Goal: Transaction & Acquisition: Book appointment/travel/reservation

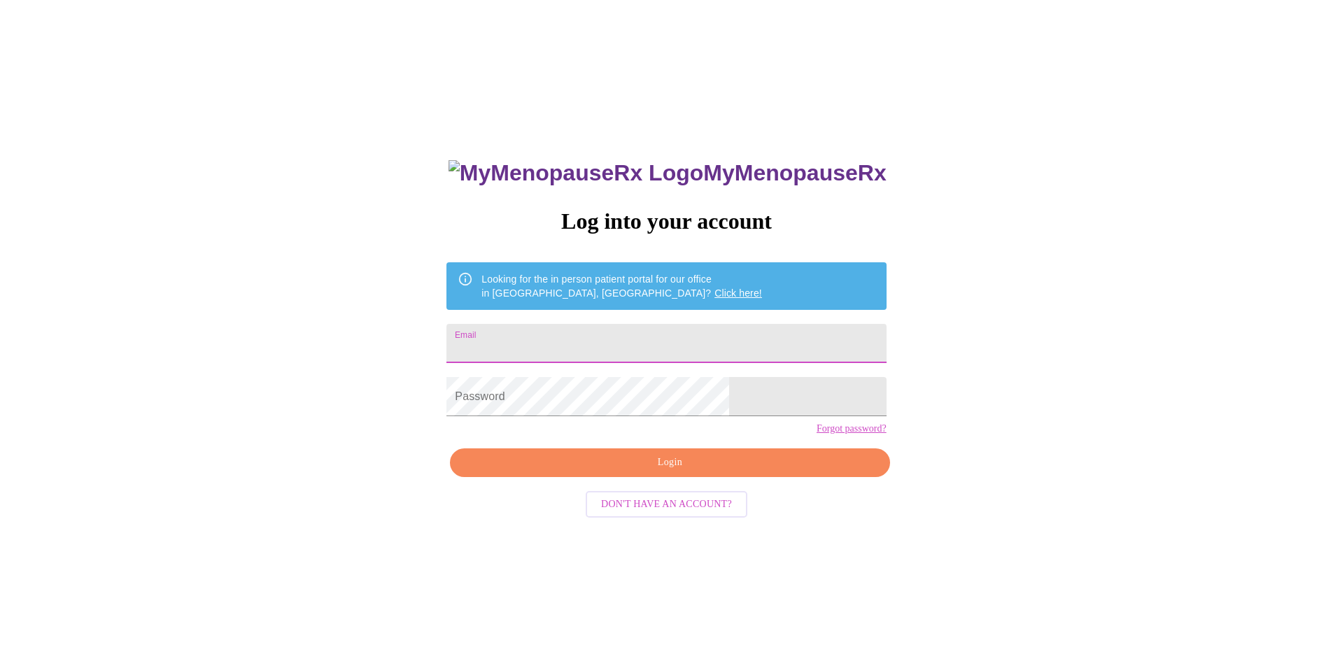
click at [607, 346] on input "Email" at bounding box center [665, 343] width 439 height 39
type input "[EMAIL_ADDRESS][DOMAIN_NAME]"
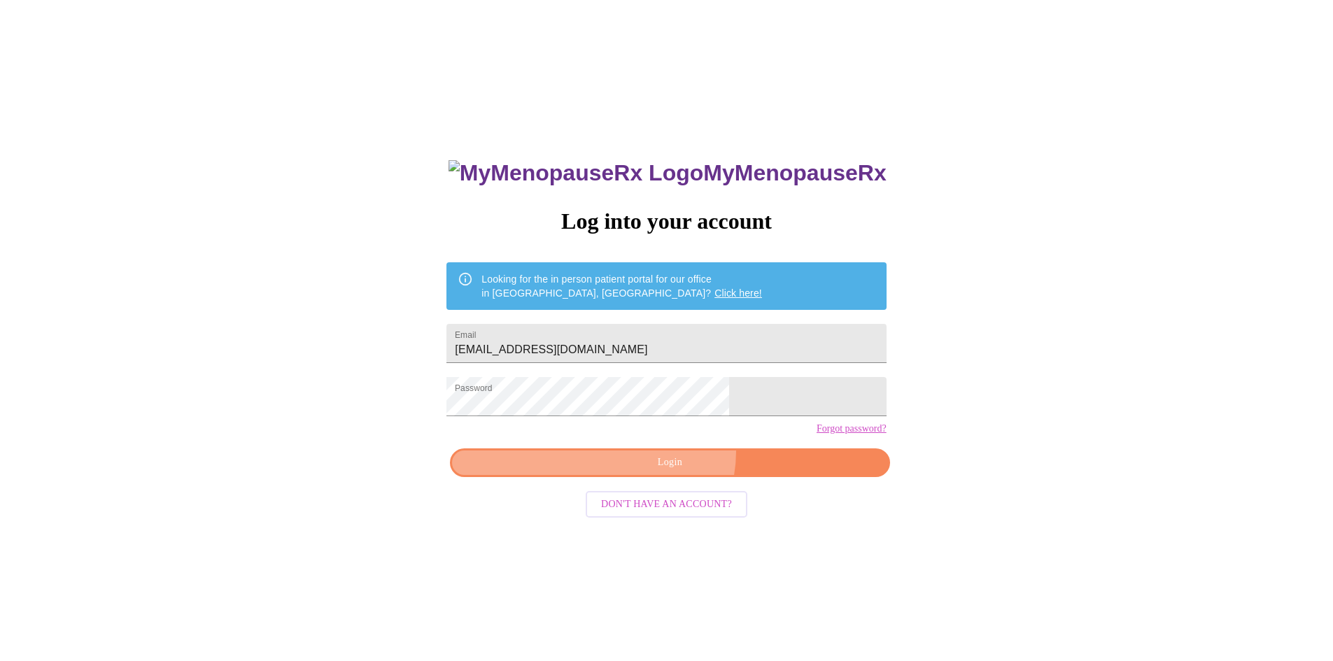
click at [672, 476] on button "Login" at bounding box center [669, 463] width 439 height 29
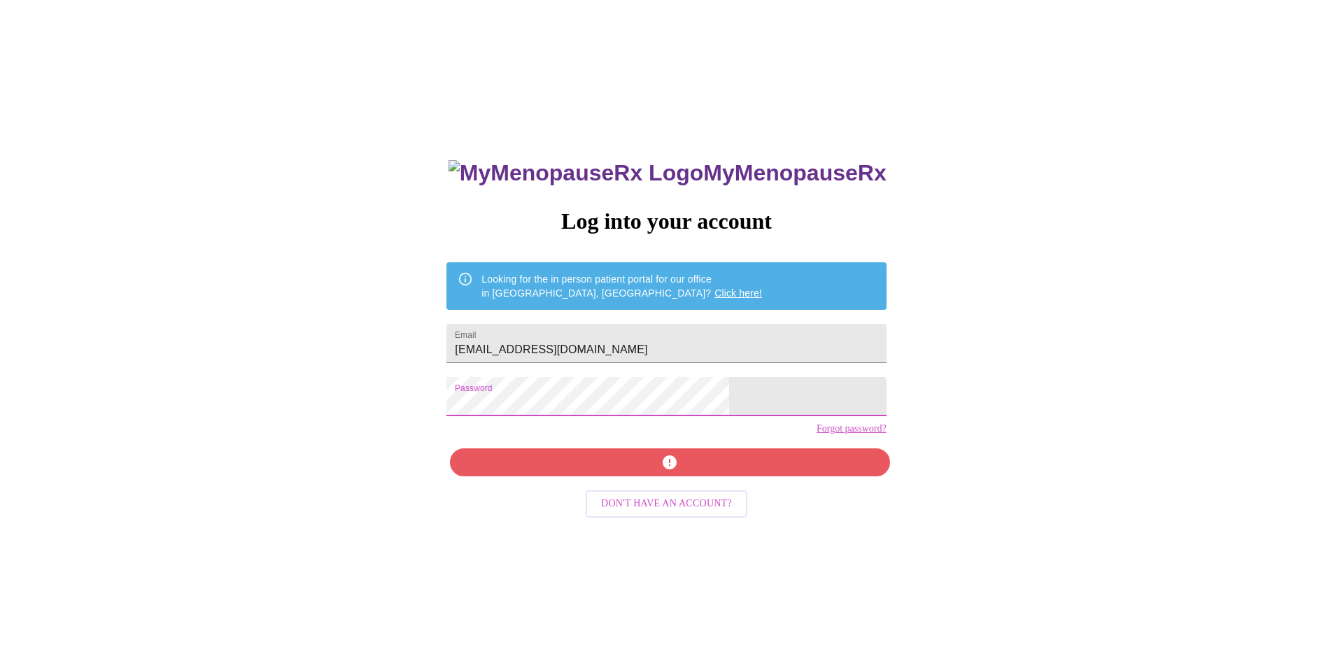
click at [498, 397] on div "MyMenopauseRx Log into your account Looking for the in person patient portal fo…" at bounding box center [667, 403] width 1322 height 794
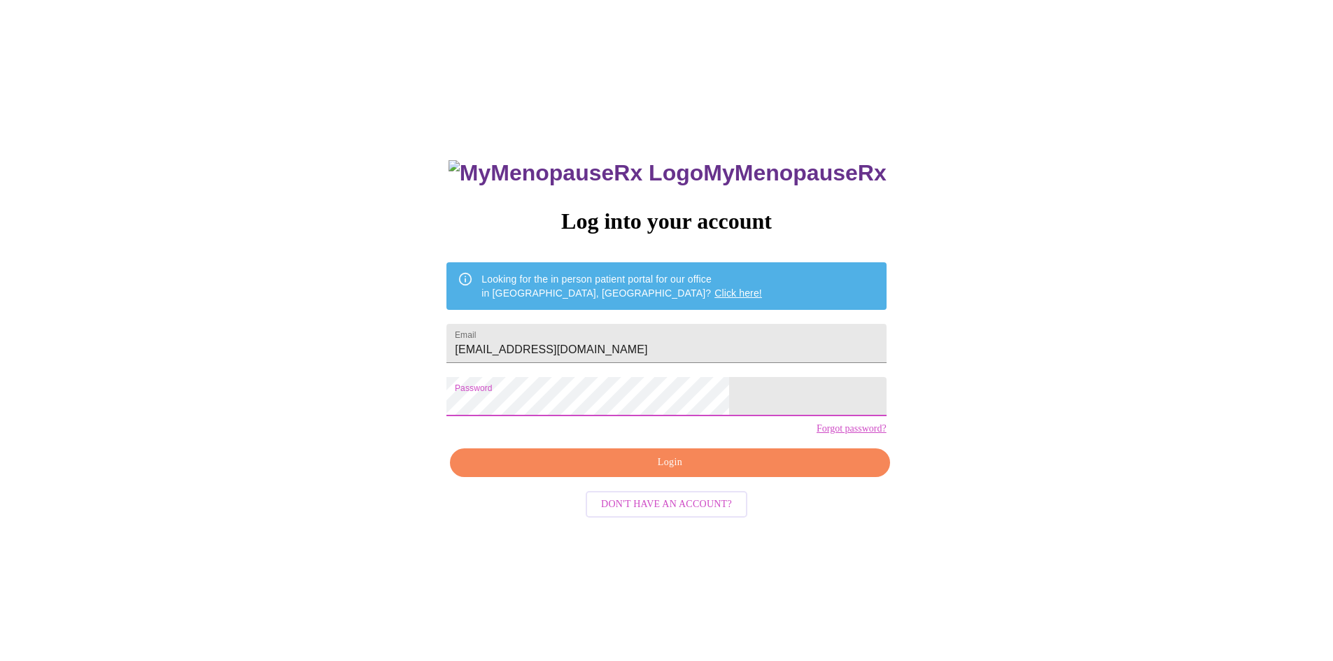
click at [687, 472] on span "Login" at bounding box center [669, 462] width 407 height 17
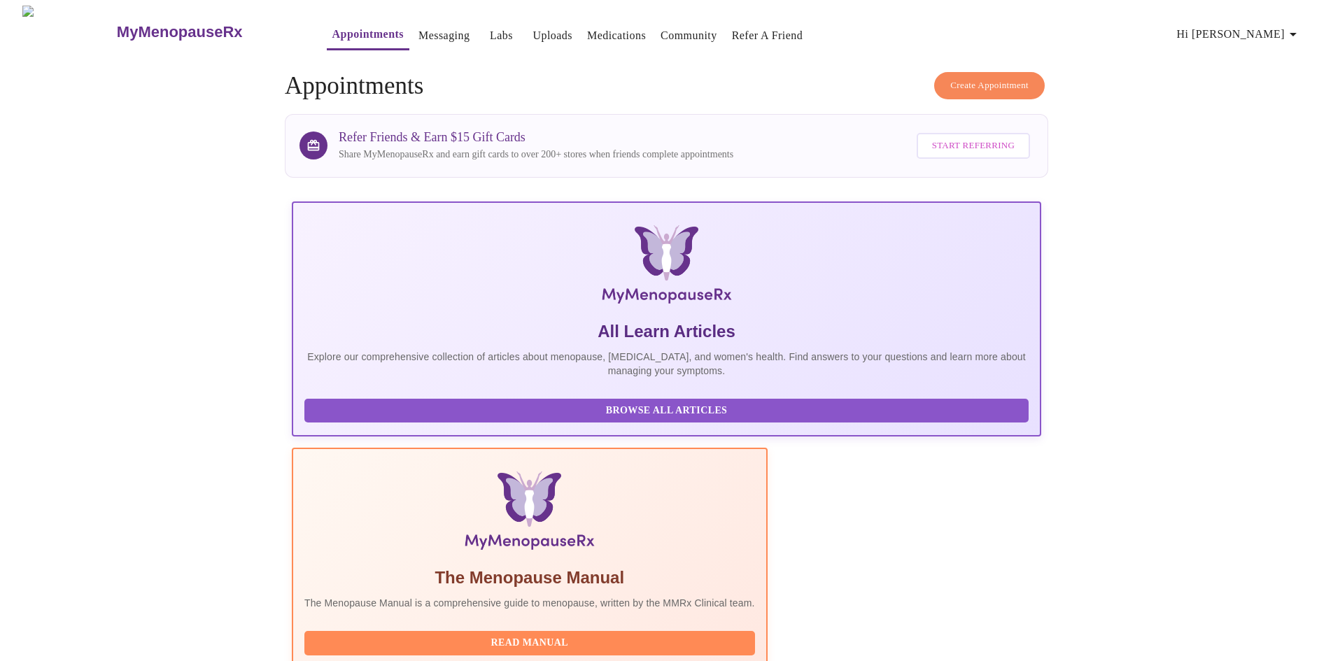
click at [992, 85] on span "Create Appointment" at bounding box center [989, 86] width 78 height 16
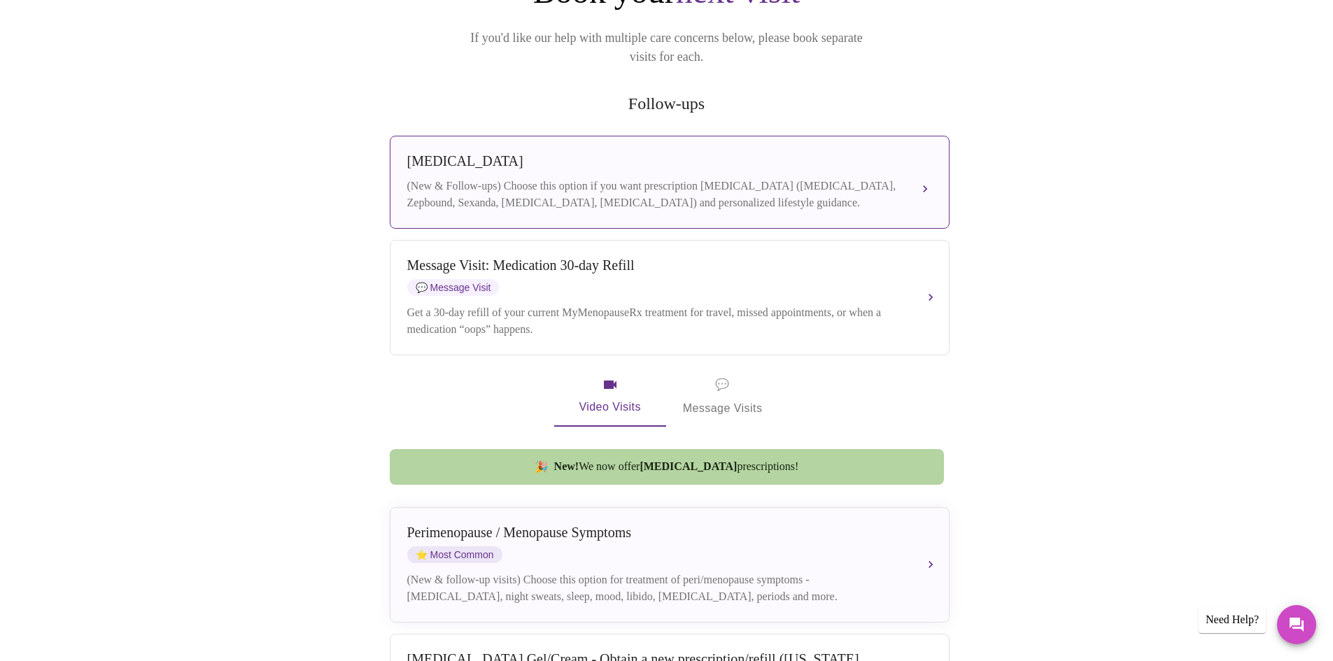
scroll to position [210, 0]
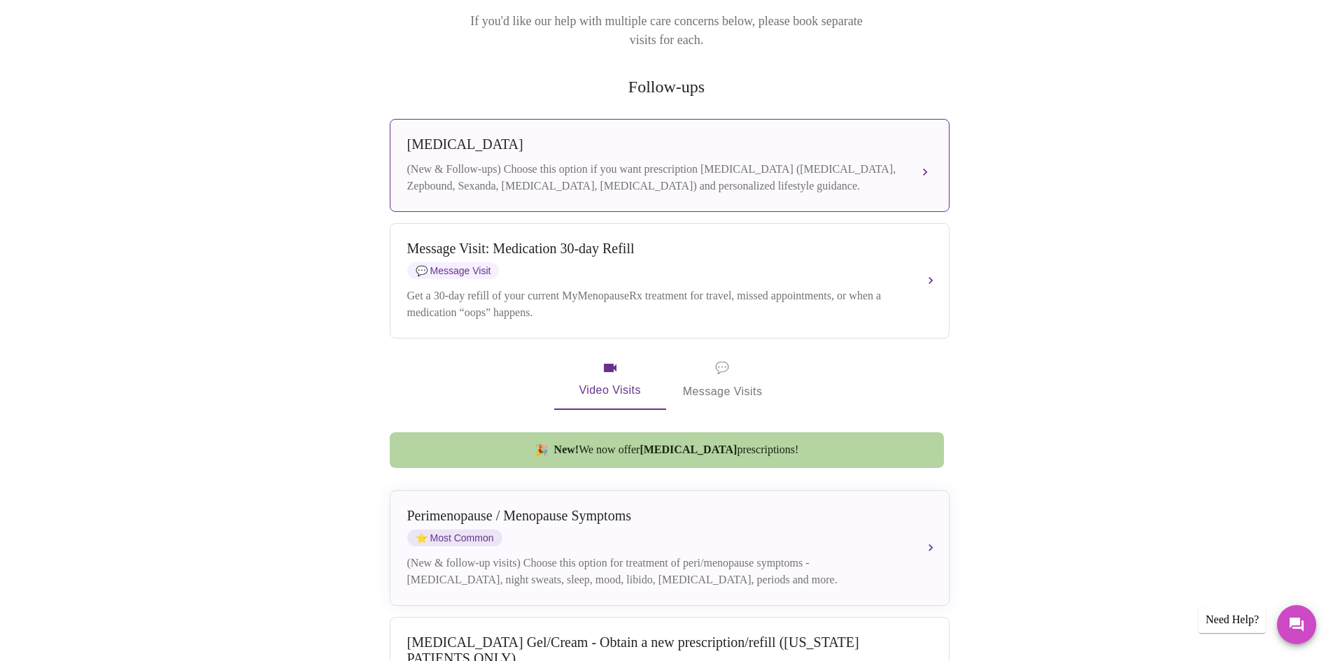
click at [656, 161] on div "(New & Follow-ups) Choose this option if you want prescription [MEDICAL_DATA] (…" at bounding box center [655, 178] width 497 height 34
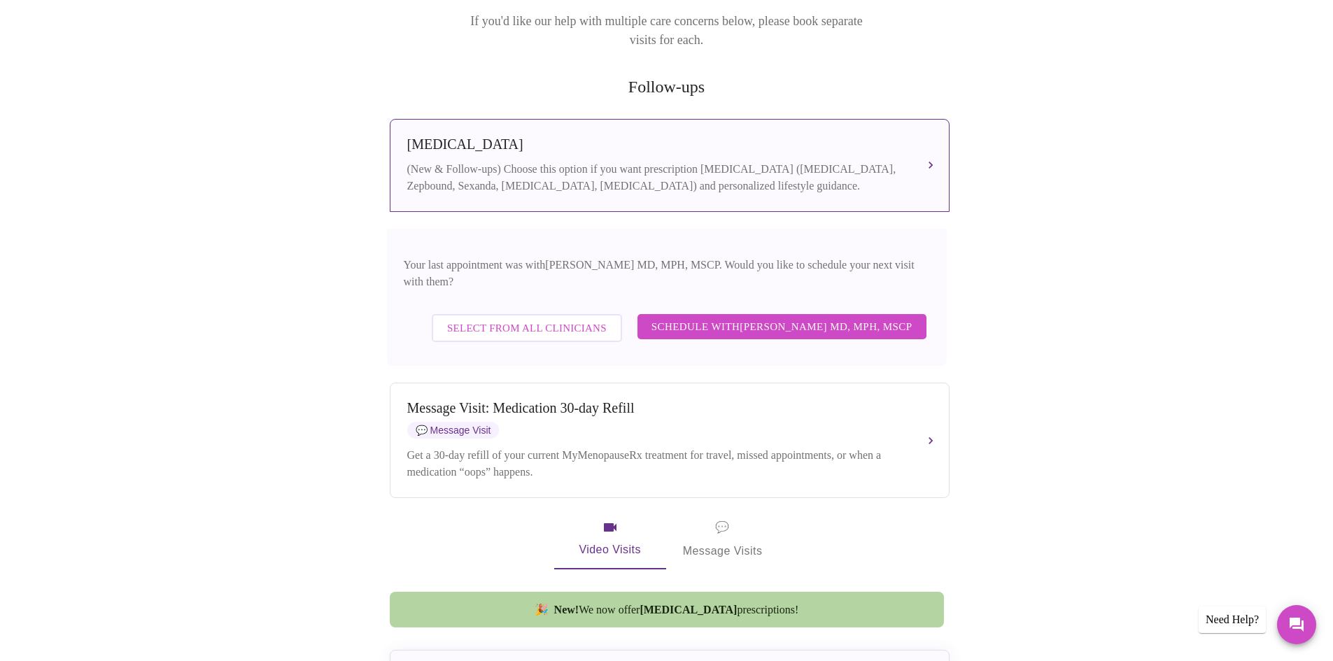
click at [747, 318] on span "Schedule with [PERSON_NAME] MD, MPH, MSCP" at bounding box center [781, 327] width 261 height 18
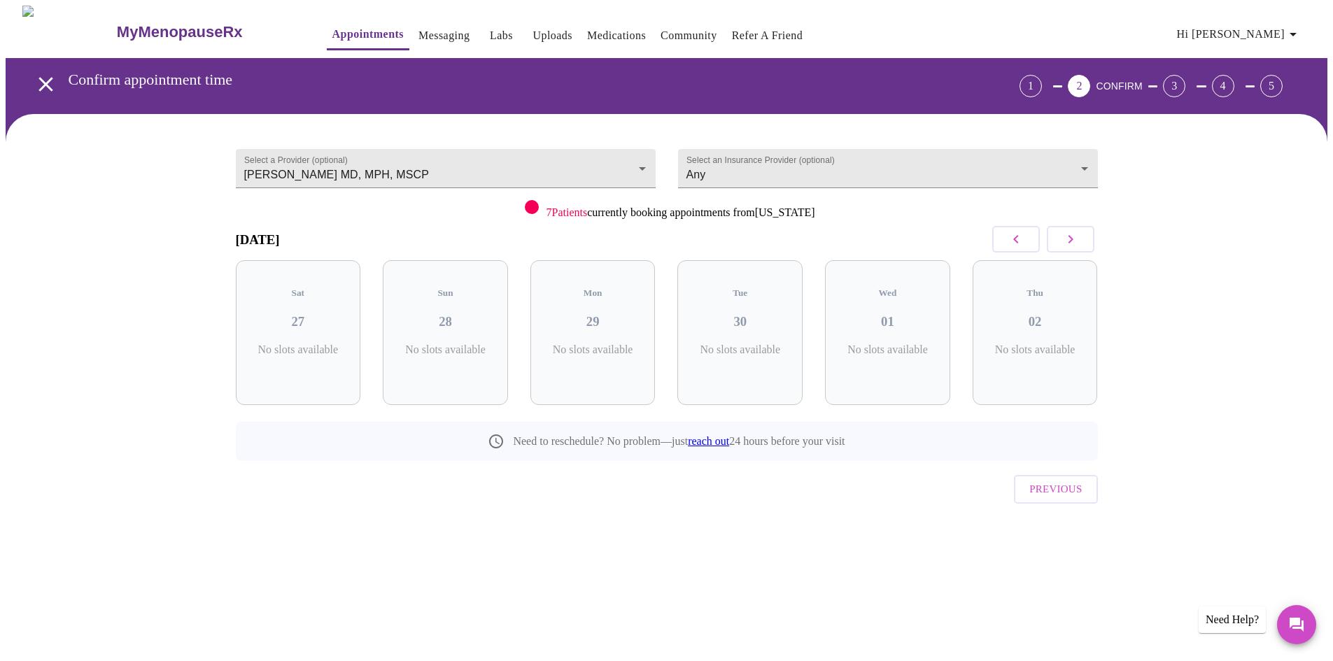
scroll to position [0, 0]
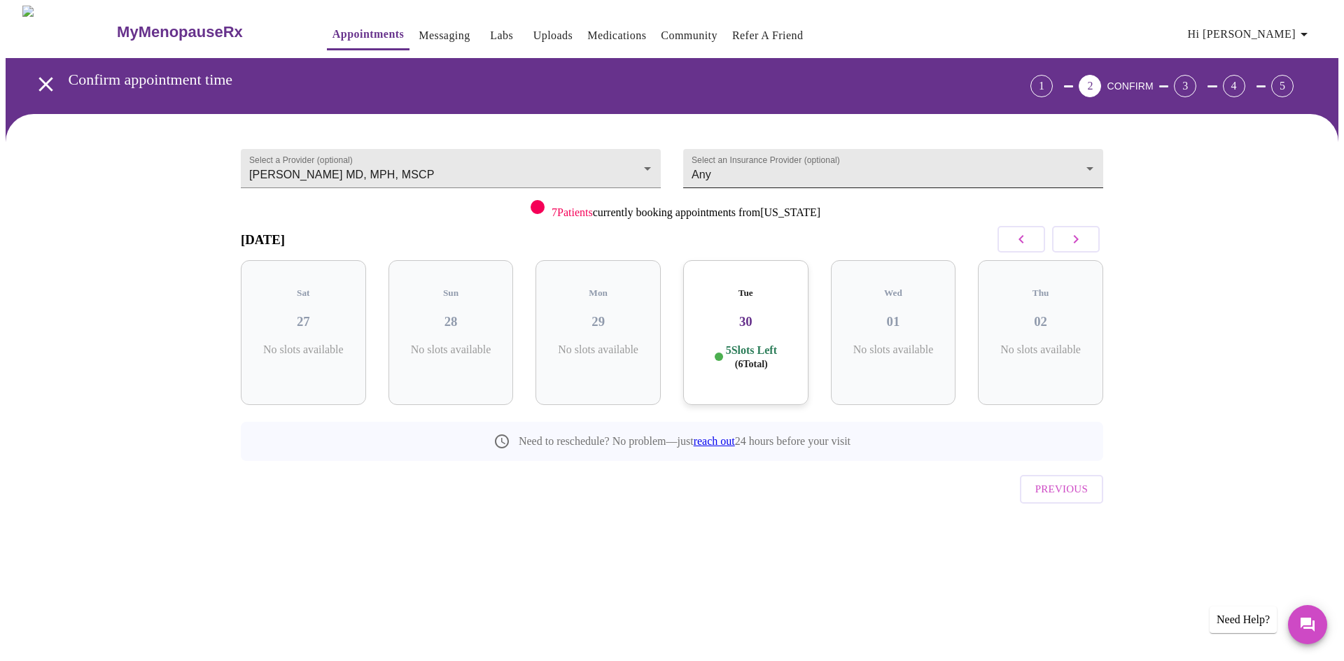
click at [757, 171] on body "MyMenopauseRx Appointments Messaging Labs Uploads Medications Community Refer a…" at bounding box center [672, 290] width 1332 height 568
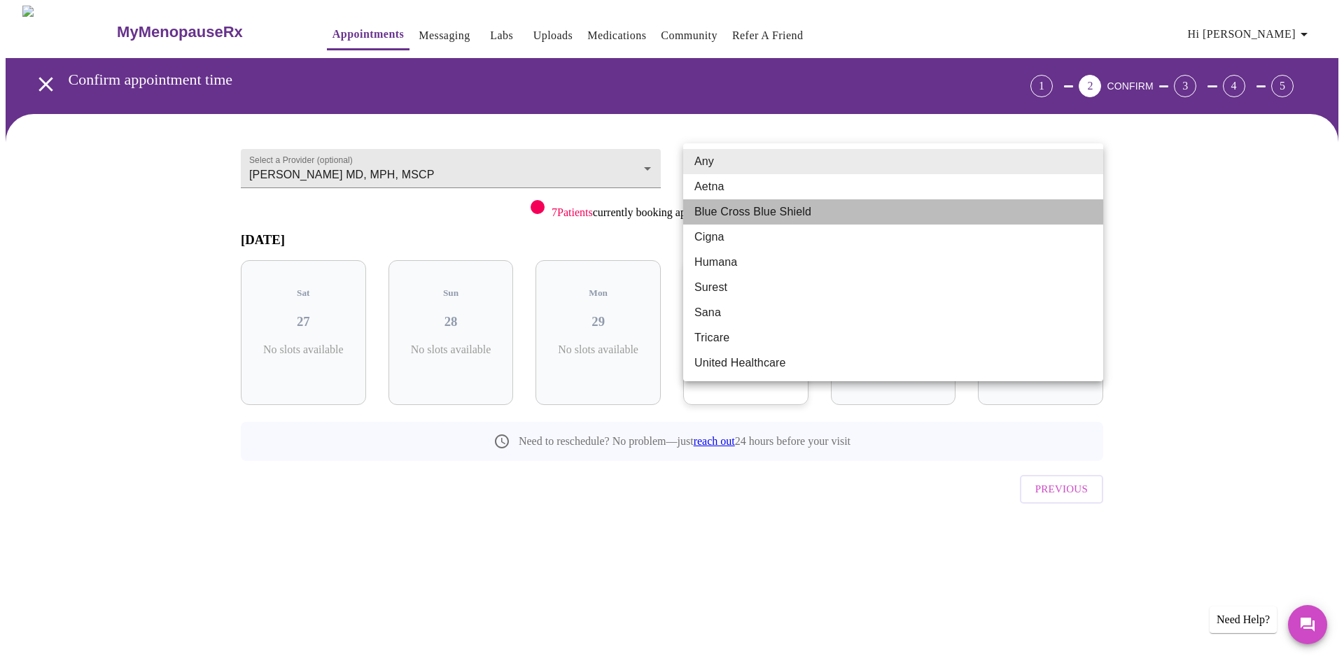
click at [755, 214] on li "Blue Cross Blue Shield" at bounding box center [893, 211] width 420 height 25
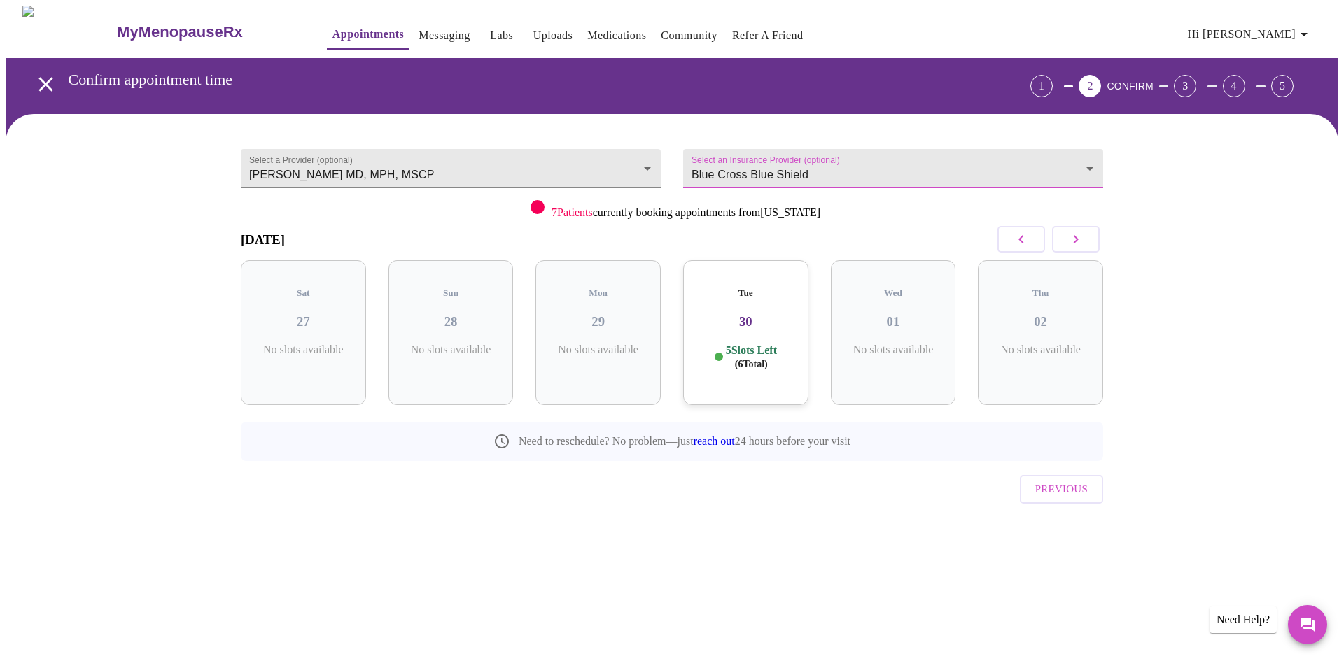
click at [728, 180] on body "MyMenopauseRx Appointments Messaging Labs Uploads Medications Community Refer a…" at bounding box center [672, 290] width 1332 height 568
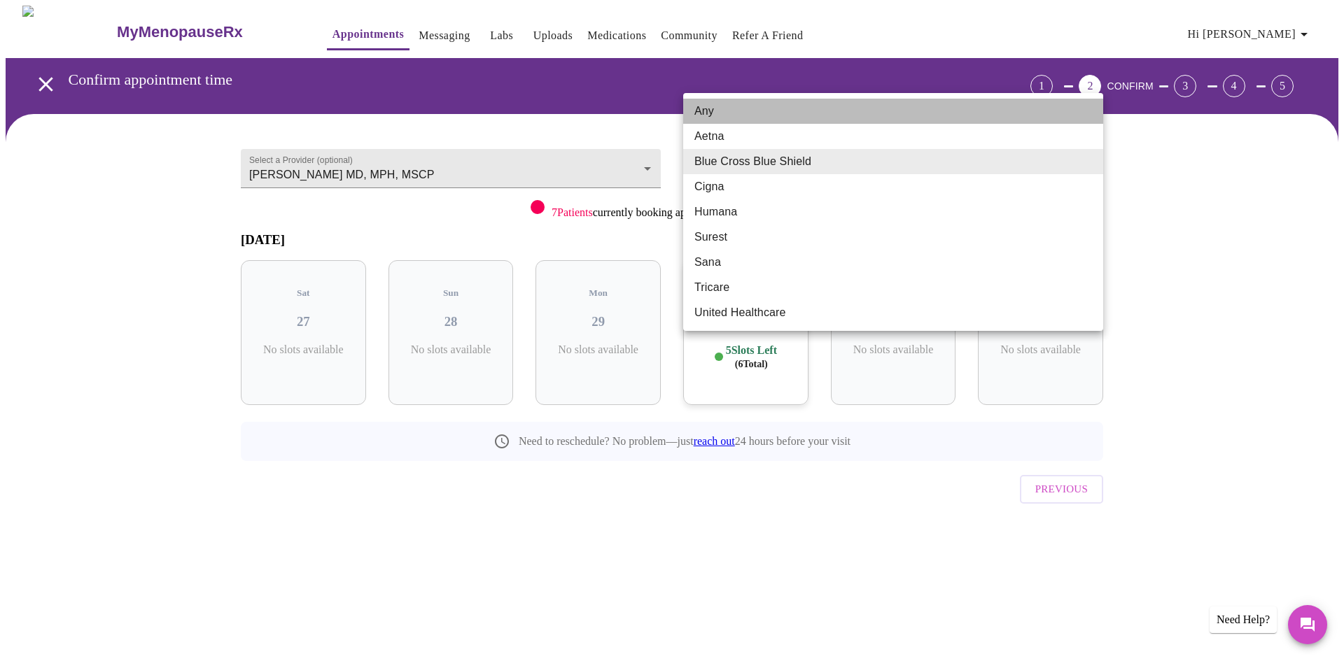
click at [703, 106] on li "Any" at bounding box center [893, 111] width 420 height 25
type input "Any"
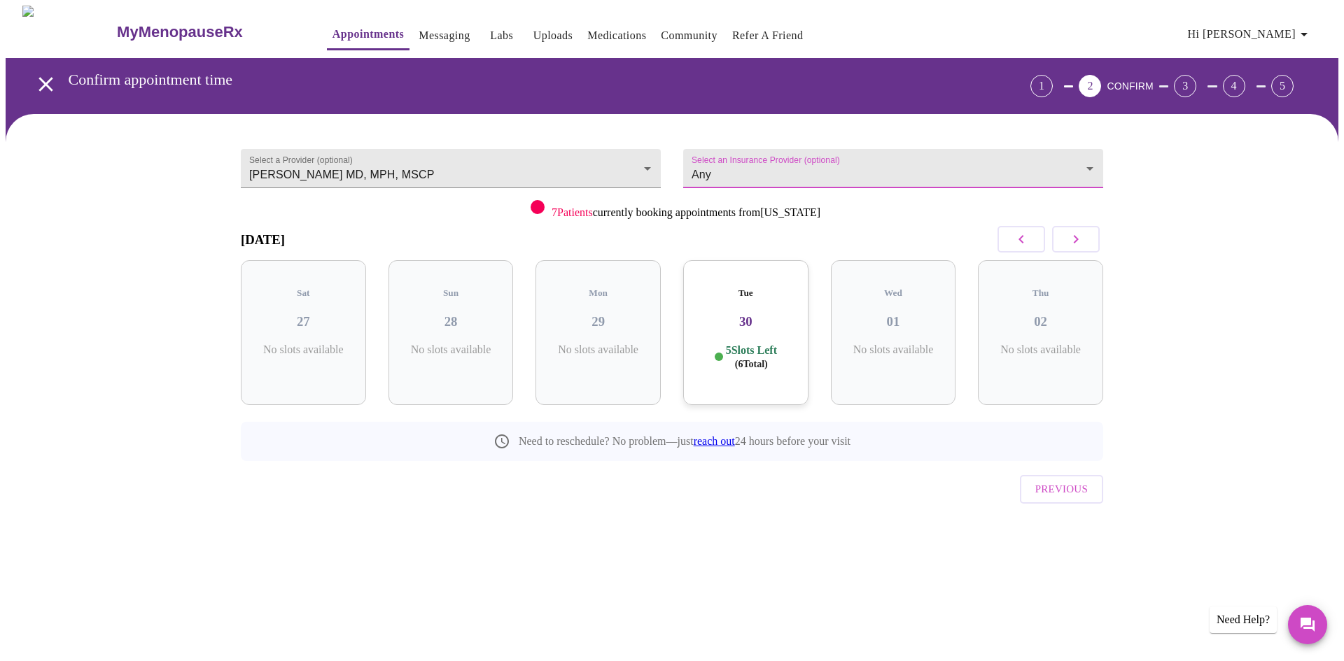
click at [1076, 237] on icon "button" at bounding box center [1075, 239] width 5 height 8
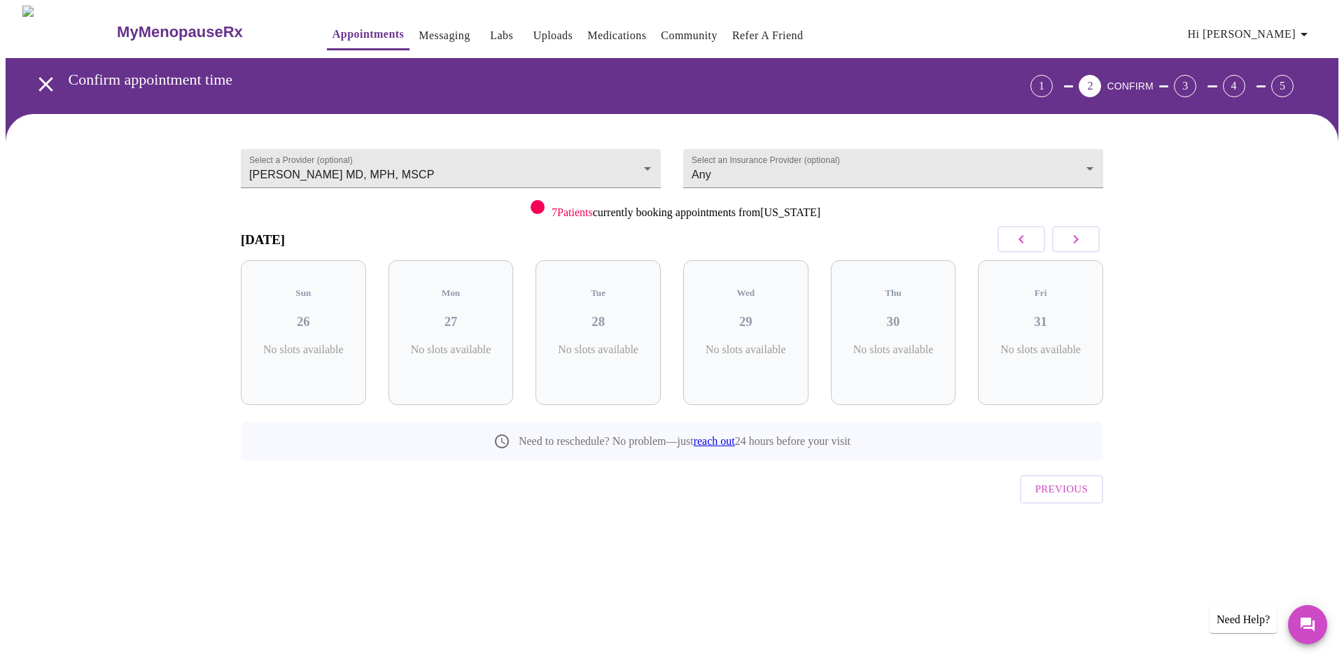
click at [1076, 237] on icon "button" at bounding box center [1075, 239] width 5 height 8
click at [1030, 240] on button "button" at bounding box center [1021, 239] width 48 height 27
click at [1068, 240] on icon "button" at bounding box center [1075, 239] width 17 height 17
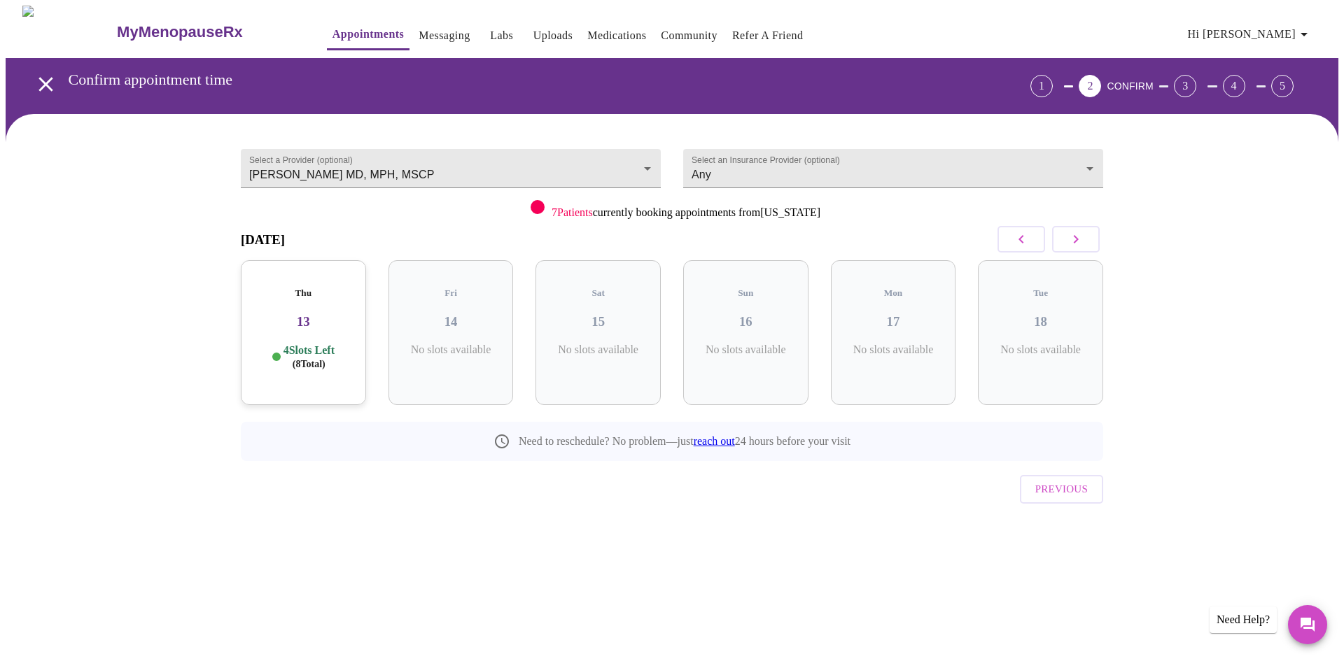
click at [1068, 240] on icon "button" at bounding box center [1075, 239] width 17 height 17
click at [1026, 241] on icon "button" at bounding box center [1021, 239] width 17 height 17
click at [1069, 239] on icon "button" at bounding box center [1075, 239] width 17 height 17
click at [1034, 240] on button "button" at bounding box center [1021, 239] width 48 height 27
click at [318, 326] on div "Thu 13 4 Slots Left ( 8 Total)" at bounding box center [303, 332] width 125 height 145
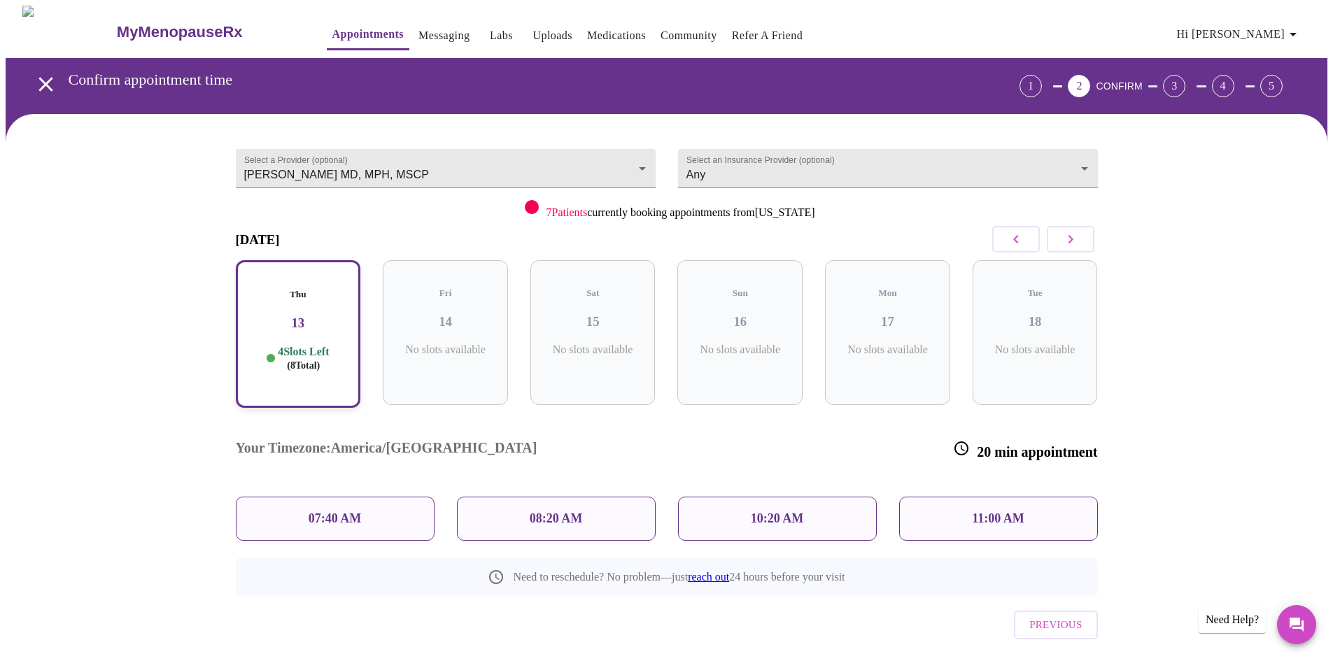
click at [567, 512] on p "08:20 AM" at bounding box center [556, 519] width 53 height 15
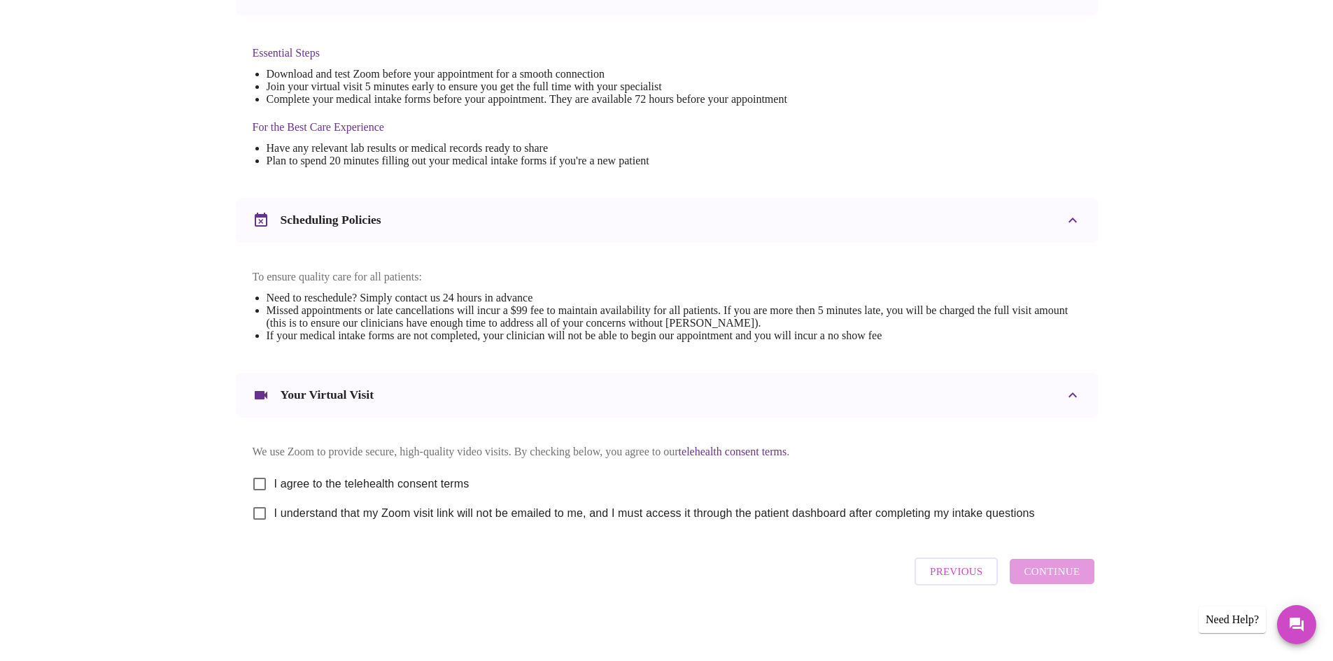
scroll to position [353, 0]
click at [255, 476] on input "I agree to the telehealth consent terms" at bounding box center [259, 484] width 29 height 29
checkbox input "true"
click at [258, 505] on input "I understand that my Zoom visit link will not be emailed to me, and I must acce…" at bounding box center [259, 513] width 29 height 29
checkbox input "true"
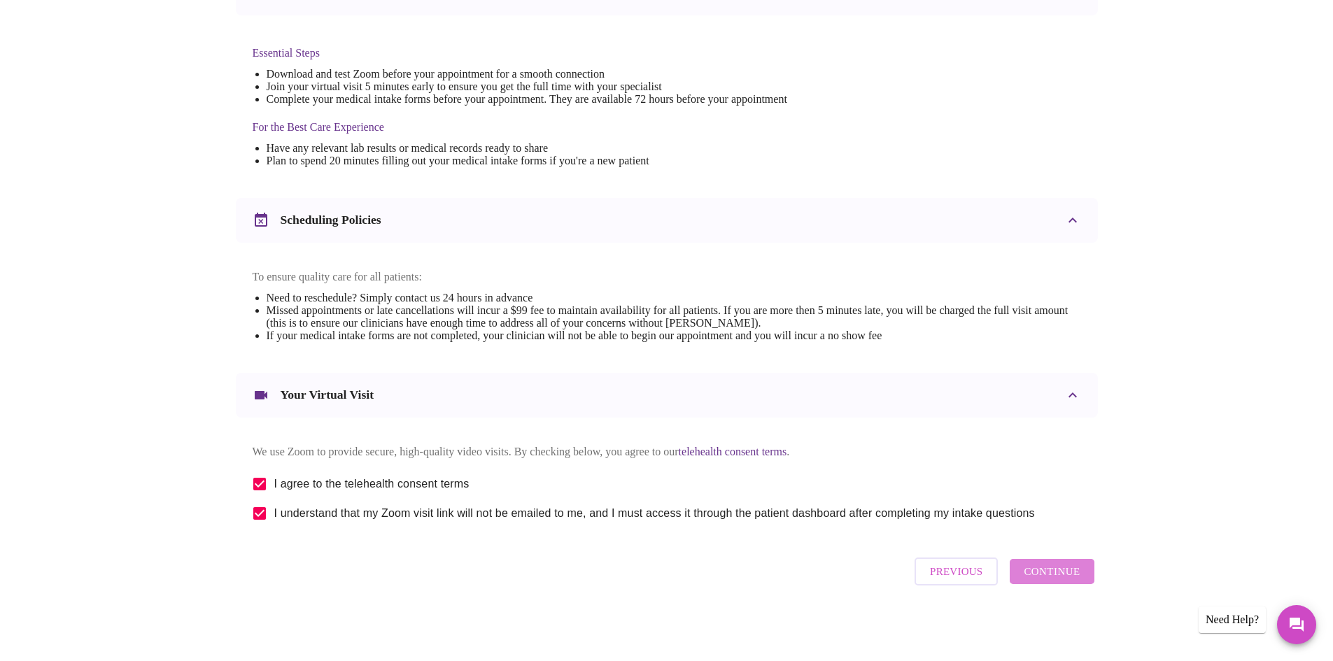
click at [1065, 581] on span "Continue" at bounding box center [1052, 572] width 56 height 18
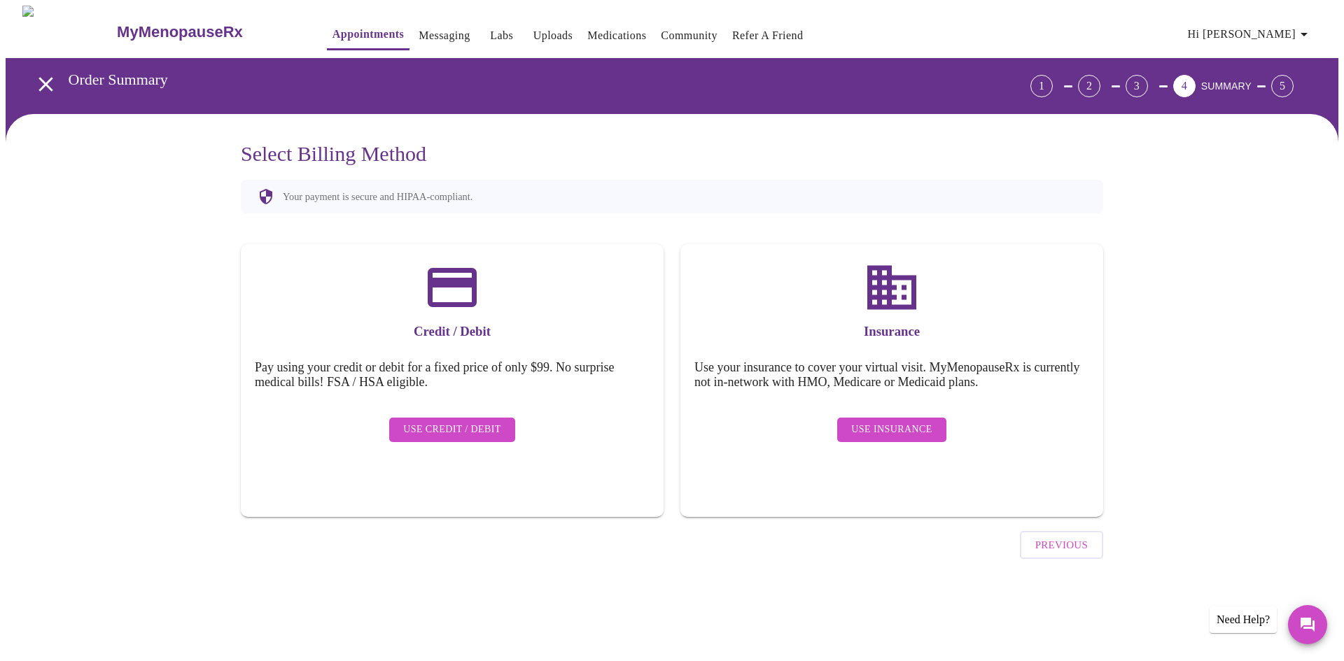
click at [472, 423] on span "Use Credit / Debit" at bounding box center [452, 429] width 98 height 17
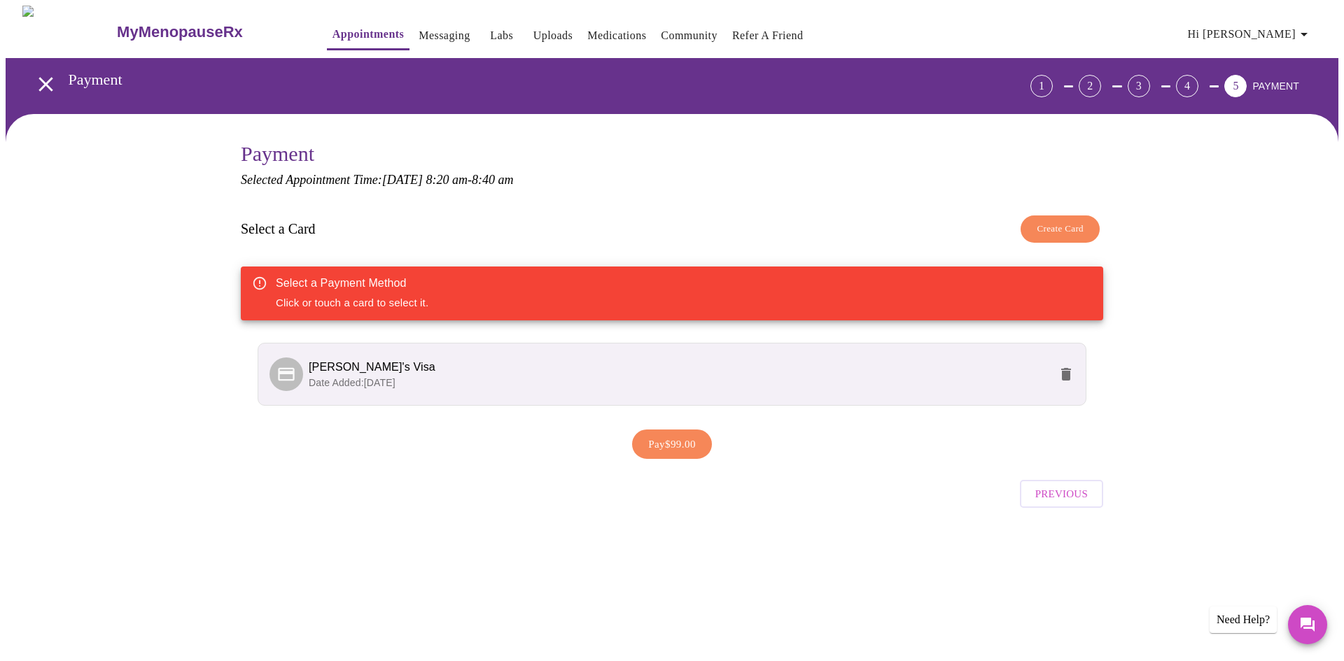
click at [690, 442] on span "Pay $99.00" at bounding box center [672, 444] width 48 height 18
